Goal: Check status

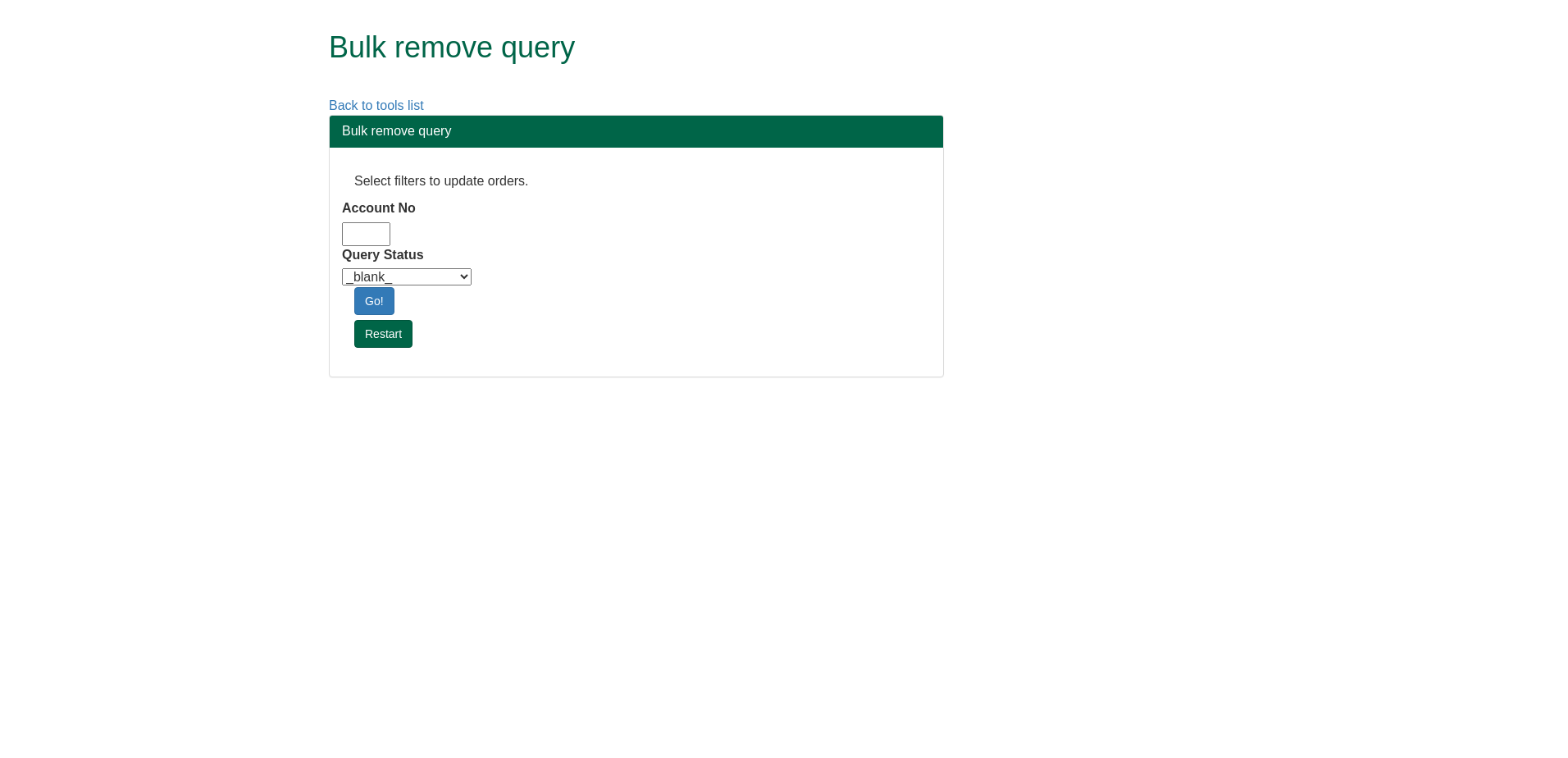
click at [357, 227] on input "Account No" at bounding box center [366, 234] width 48 height 24
type input "adm10"
drag, startPoint x: 318, startPoint y: 273, endPoint x: 385, endPoint y: 283, distance: 67.7
click at [318, 273] on div "Bulk remove query Select filters to update orders. Account No adm10 Query Statu…" at bounding box center [636, 255] width 639 height 279
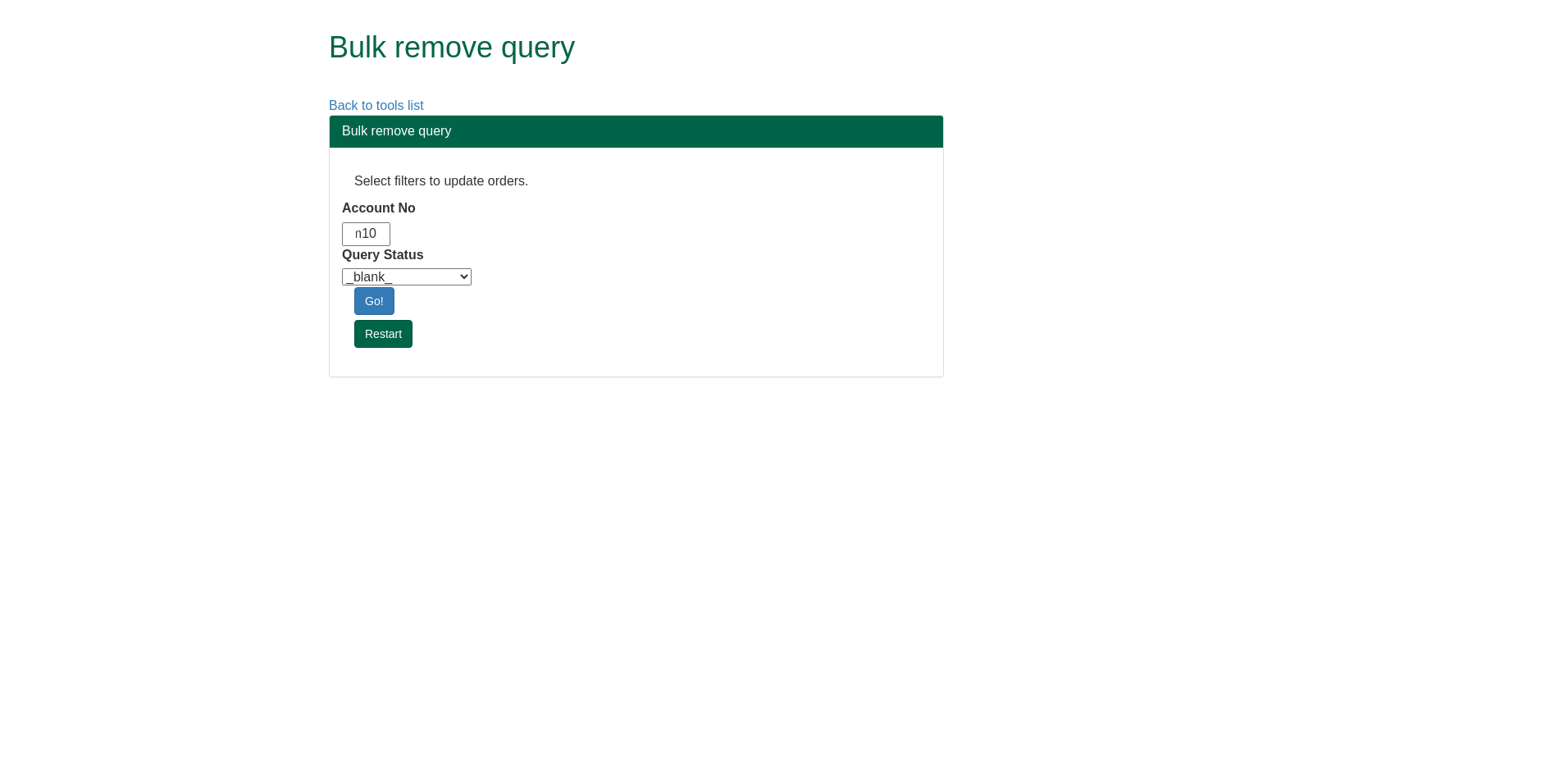
scroll to position [0, 0]
drag, startPoint x: 429, startPoint y: 277, endPoint x: 437, endPoint y: 286, distance: 12.0
click at [429, 277] on select "_blank_ Customer Credit_Control Purchasing Internal Other Address High_Value Co…" at bounding box center [406, 276] width 129 height 17
select select "Automation_Check"
click at [342, 268] on select "_blank_ Customer Credit_Control Purchasing Internal Other Address High_Value Co…" at bounding box center [406, 276] width 129 height 17
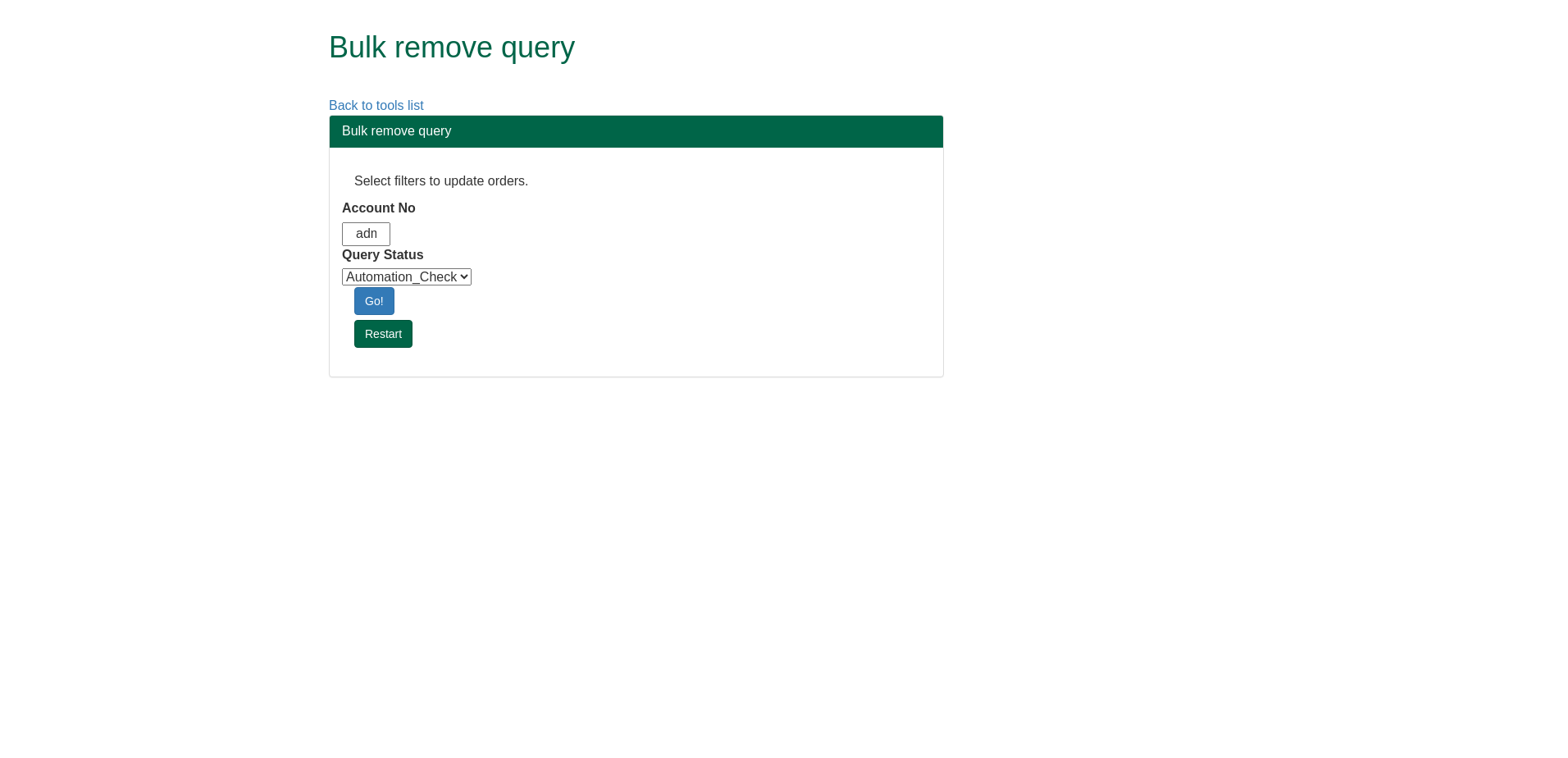
click at [952, 393] on html "Bulk remove query Back to tools list Bulk remove query Select filters to update…" at bounding box center [784, 196] width 1568 height 393
click at [381, 306] on link "Go!" at bounding box center [374, 301] width 41 height 28
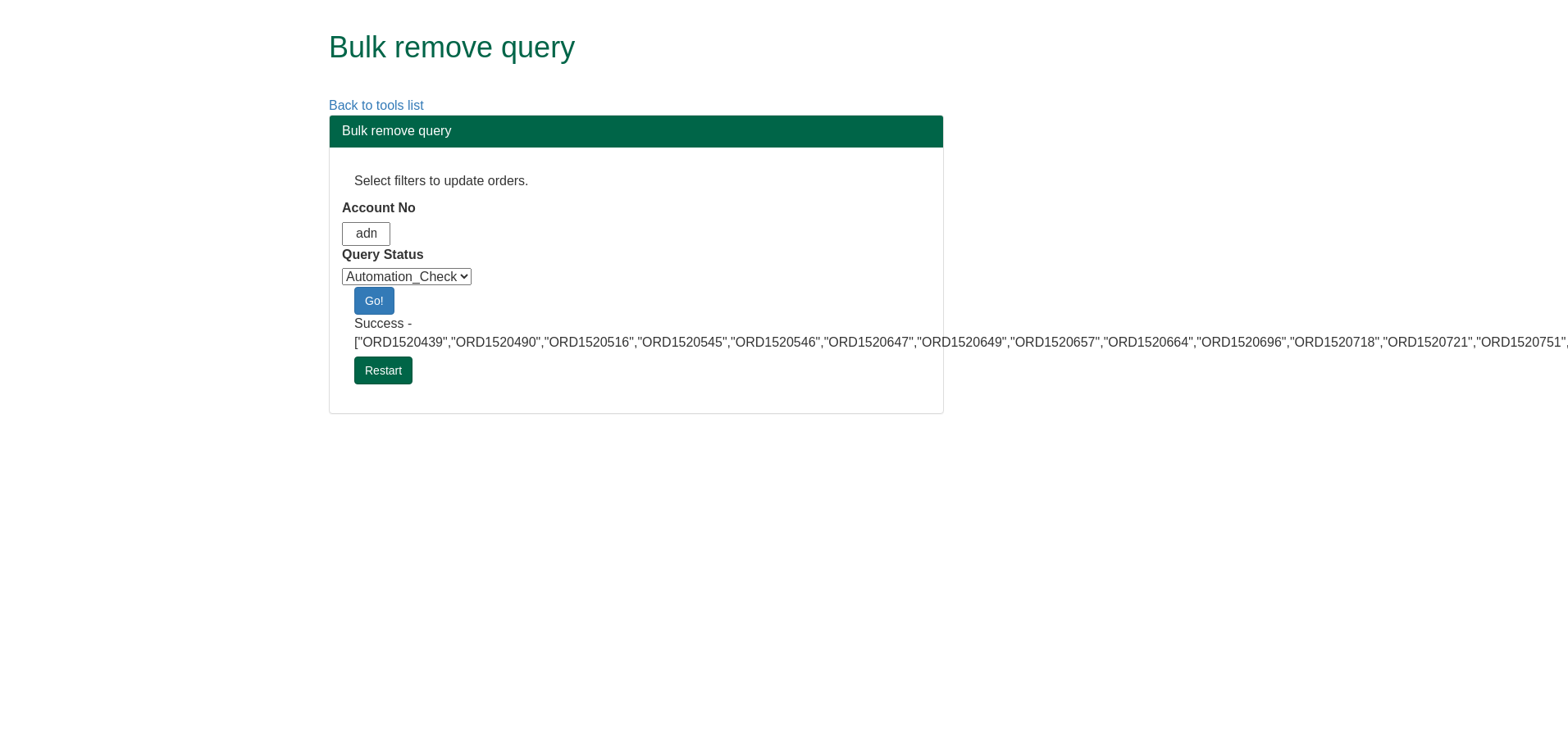
click at [1237, 431] on html "Bulk remove query Back to tools list Bulk remove query Select filters to update…" at bounding box center [784, 215] width 1568 height 431
